Goal: Find specific fact: Find specific fact

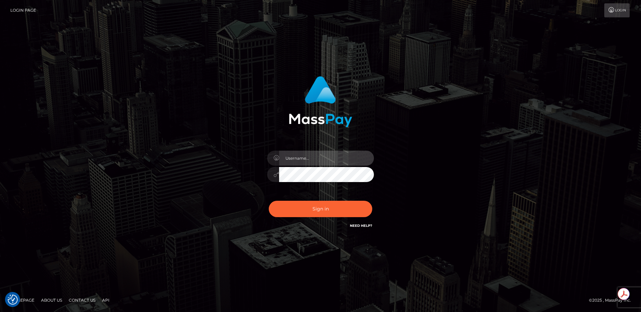
type input "egblue"
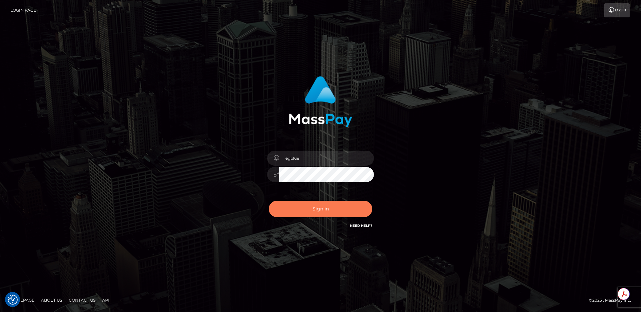
click at [353, 206] on button "Sign in" at bounding box center [321, 209] width 104 height 16
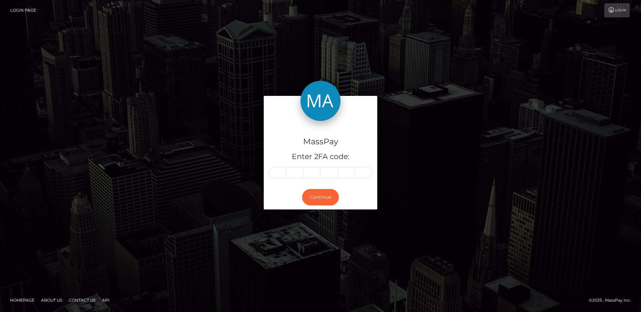
click at [275, 173] on input "text" at bounding box center [277, 172] width 17 height 11
type input "5"
type input "8"
type input "1"
type input "9"
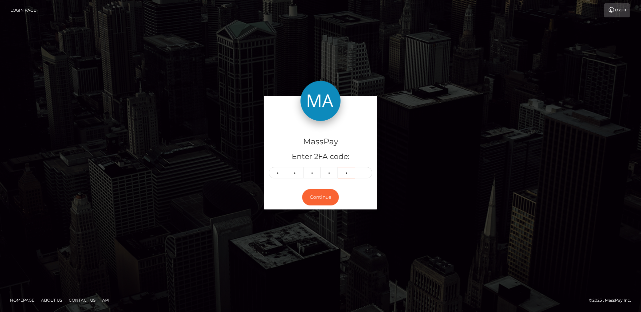
type input "7"
type input "3"
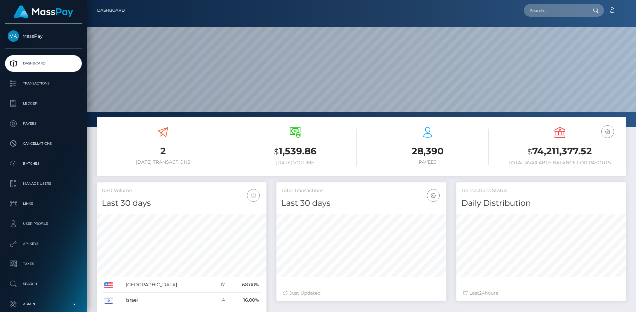
scroll to position [119, 170]
click at [554, 9] on input "text" at bounding box center [555, 10] width 63 height 13
paste input "pout_wQmzO7VTTuOX6"
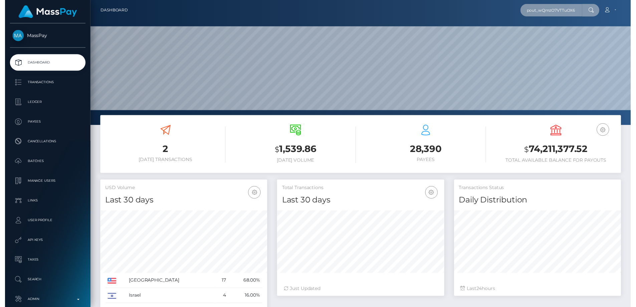
scroll to position [0, 3]
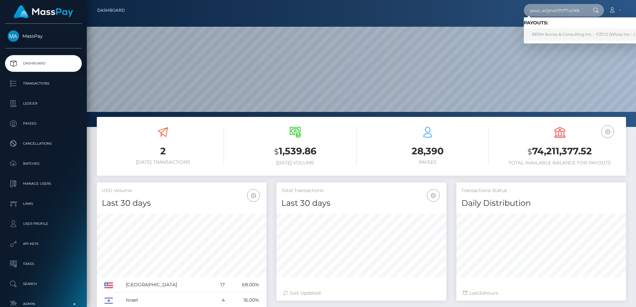
type input "pout_wQmzO7VTTuOX6"
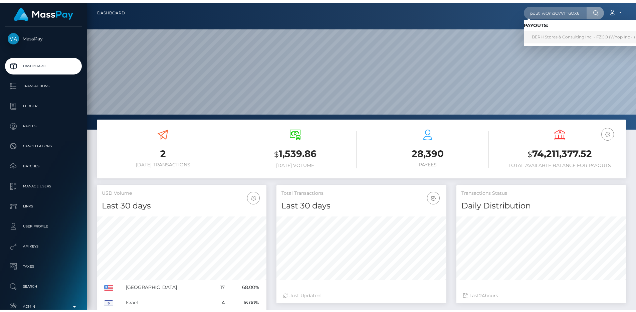
scroll to position [0, 0]
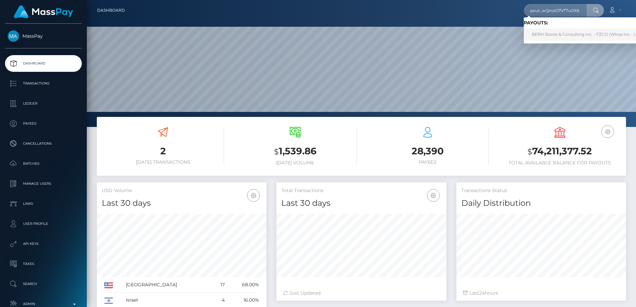
click at [563, 31] on link "BERH Stores & Consulting Inc. - FZCO (Whop Inc - )" at bounding box center [583, 34] width 119 height 12
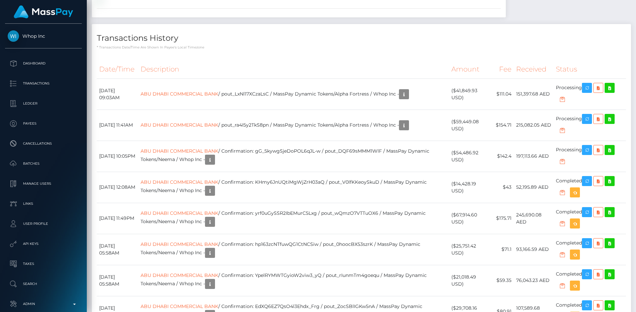
scroll to position [1057, 0]
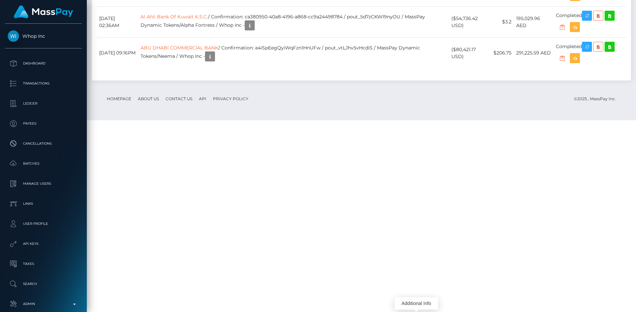
copy td "pout_wQmzO7VTTuOX6"
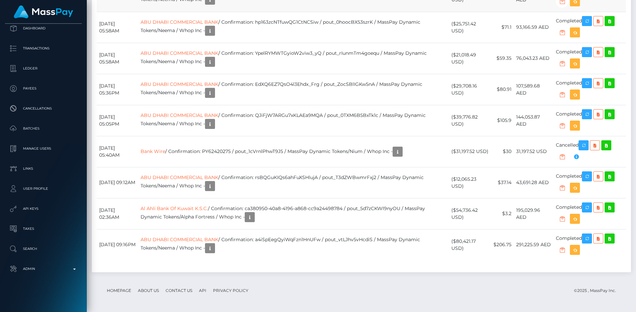
click at [321, 43] on td "ABU DHABI COMMERCIAL BANK / Confirmation: hp163zcNTfuwQG1CtNCSiw / pout_0hoocBX…" at bounding box center [293, 27] width 311 height 31
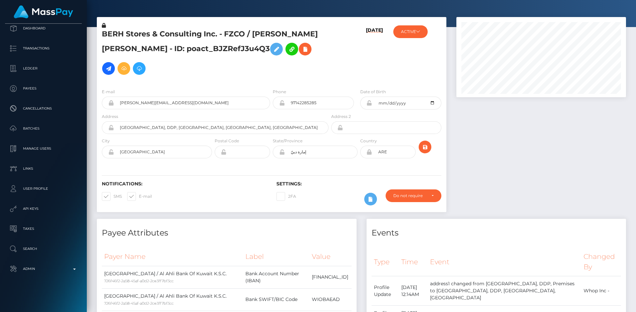
scroll to position [0, 0]
